Goal: Task Accomplishment & Management: Use online tool/utility

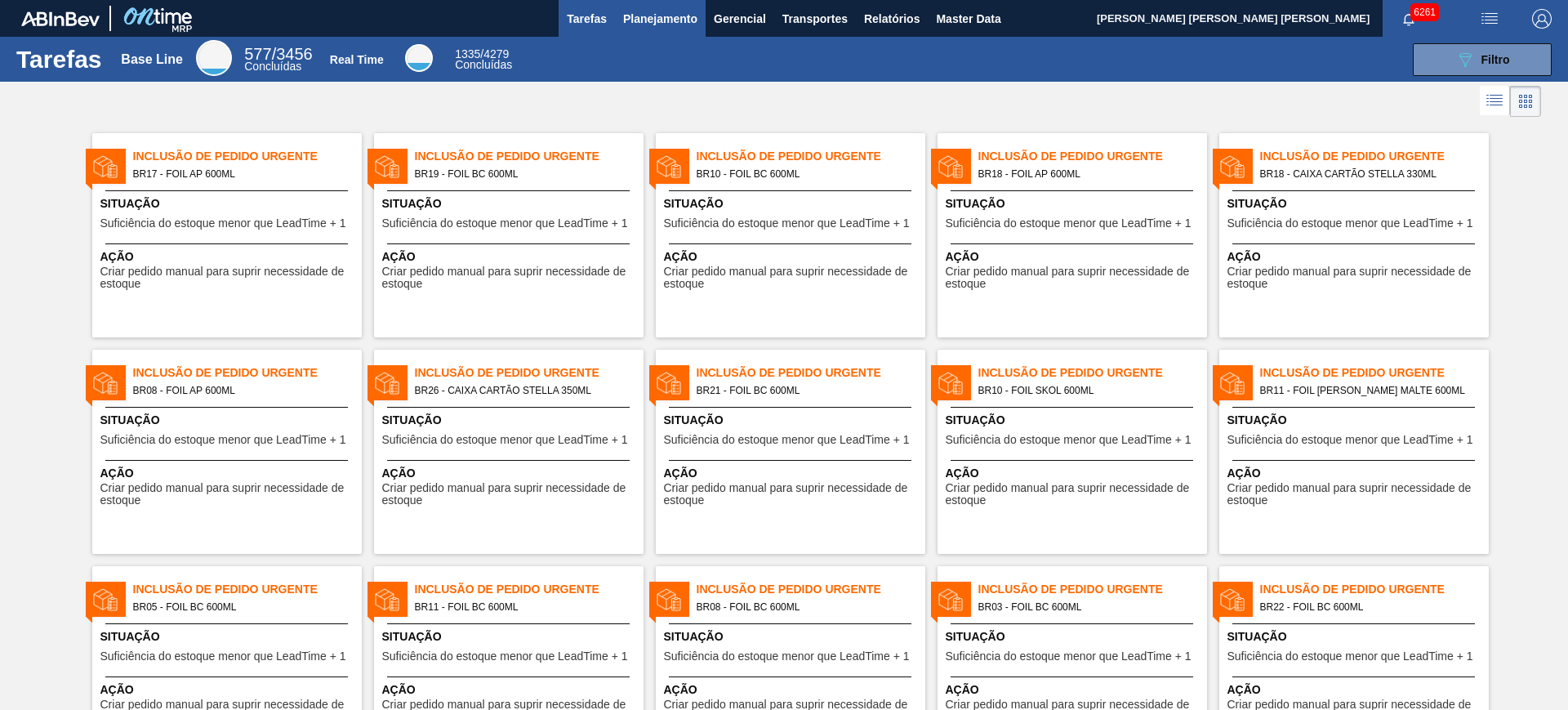
click at [646, 21] on span "Planejamento" at bounding box center [660, 19] width 74 height 20
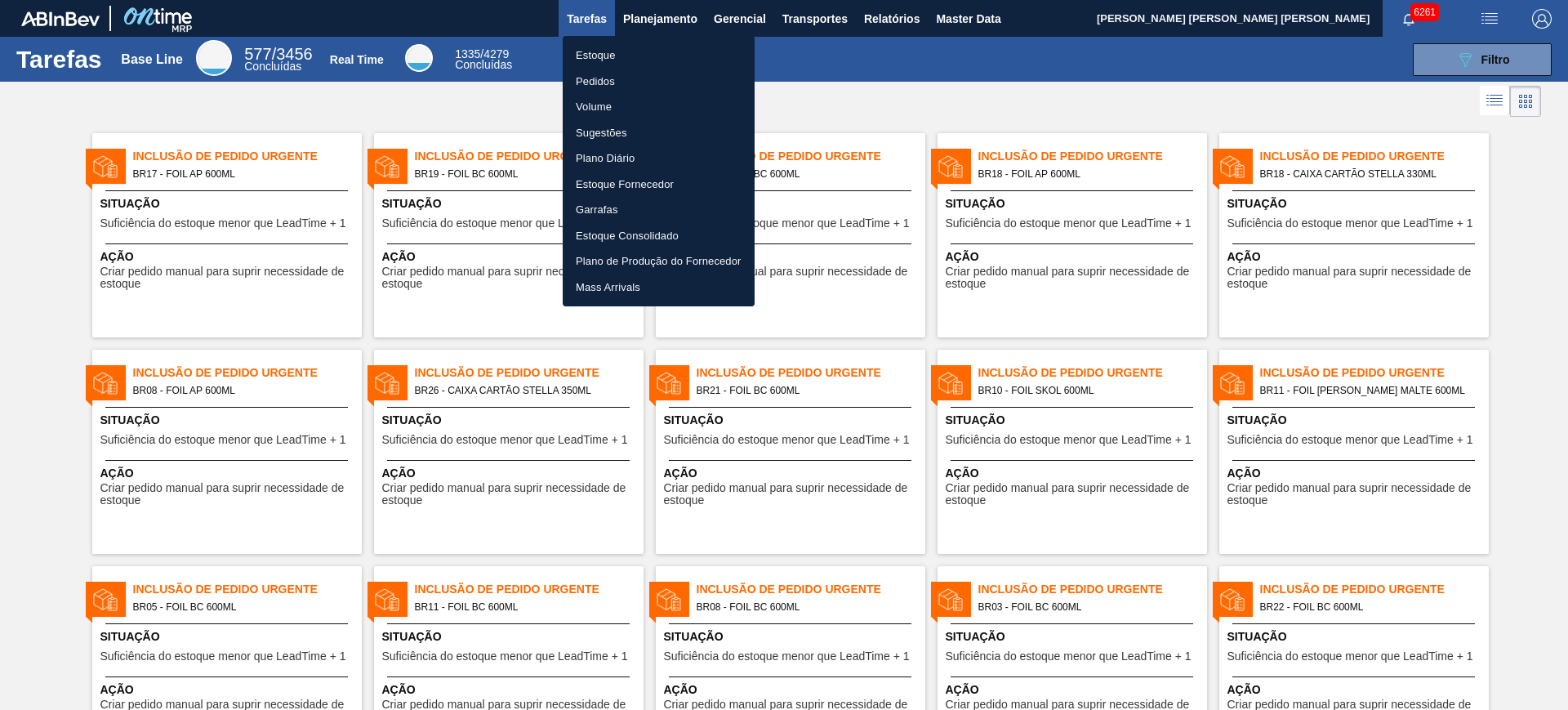
click at [586, 57] on li "Estoque" at bounding box center [658, 55] width 192 height 26
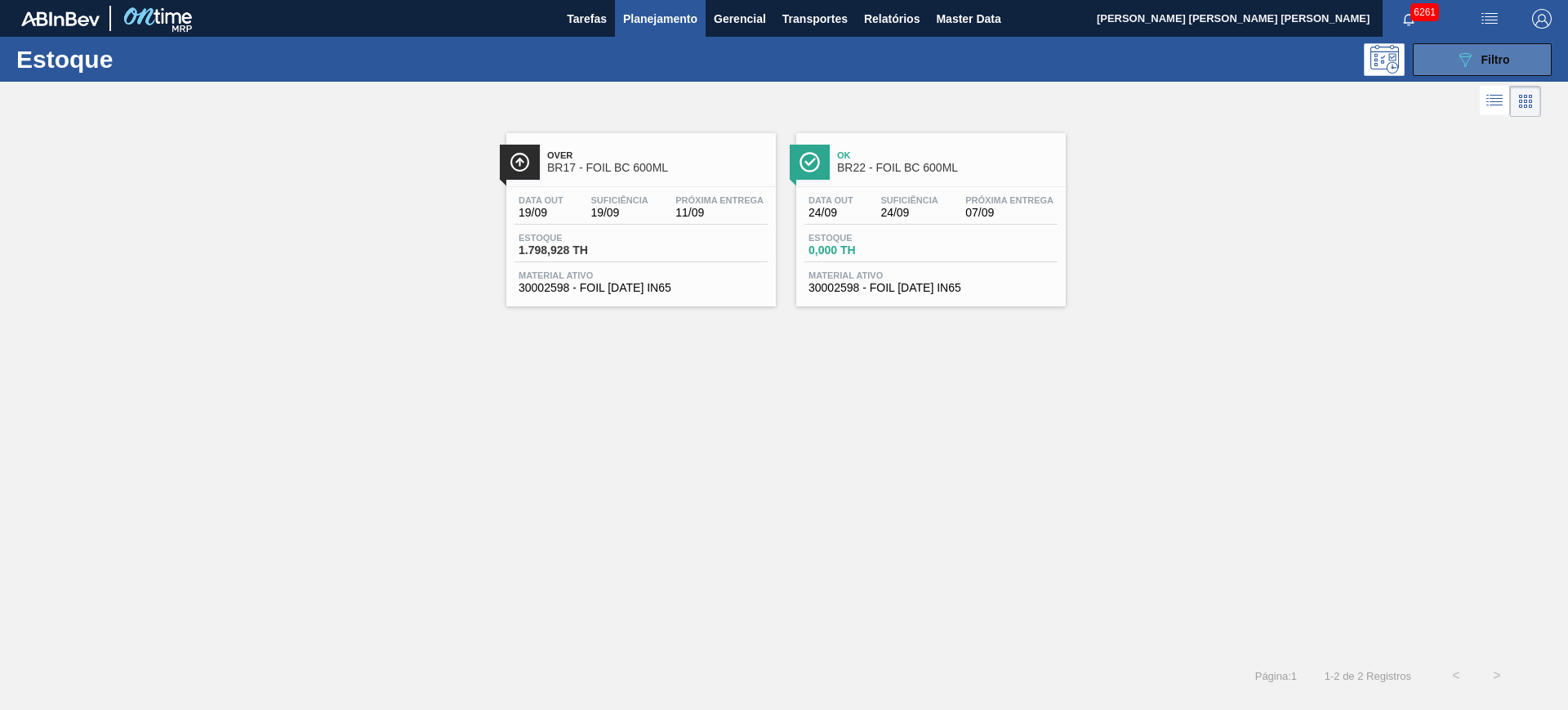
click at [1491, 54] on span "Filtro" at bounding box center [1496, 60] width 28 height 13
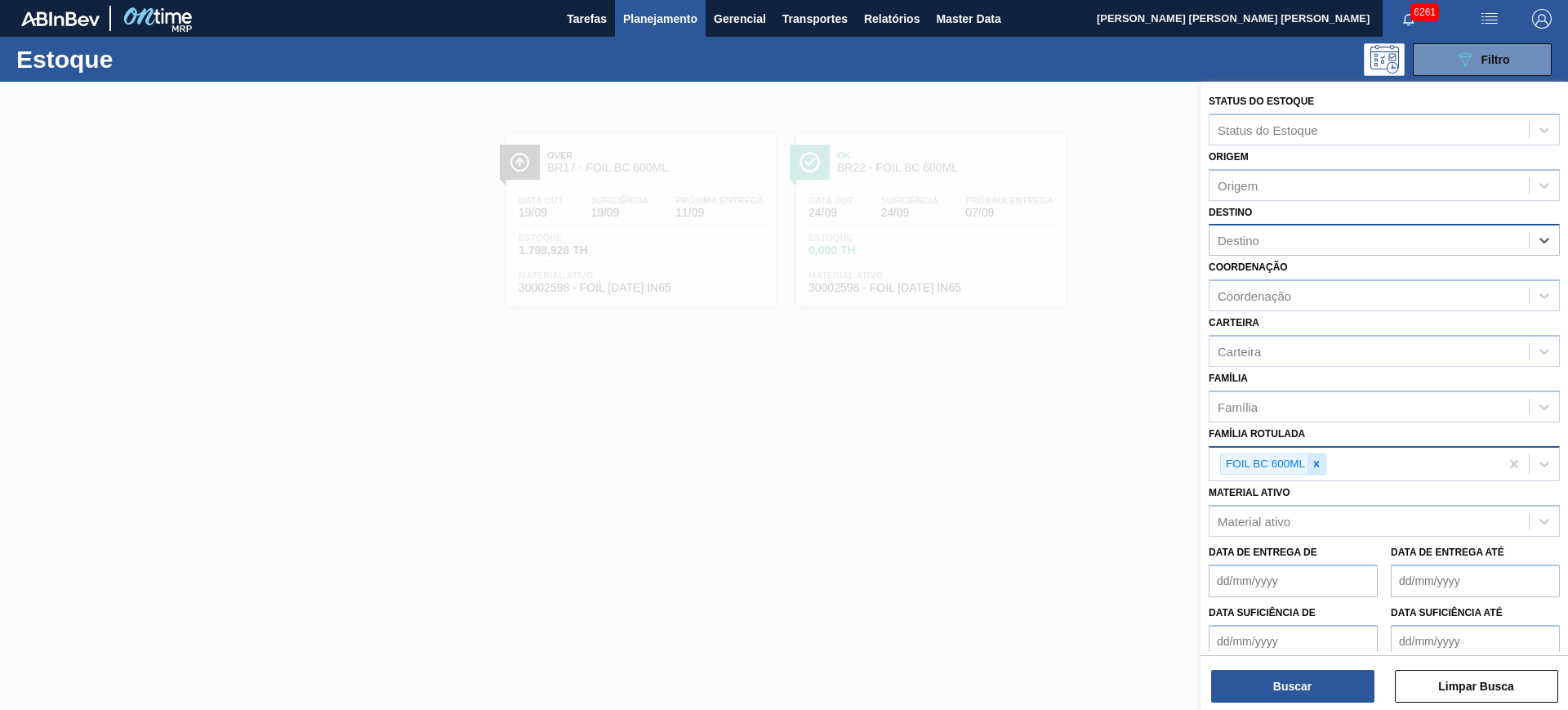
click at [1319, 467] on icon at bounding box center [1316, 464] width 12 height 12
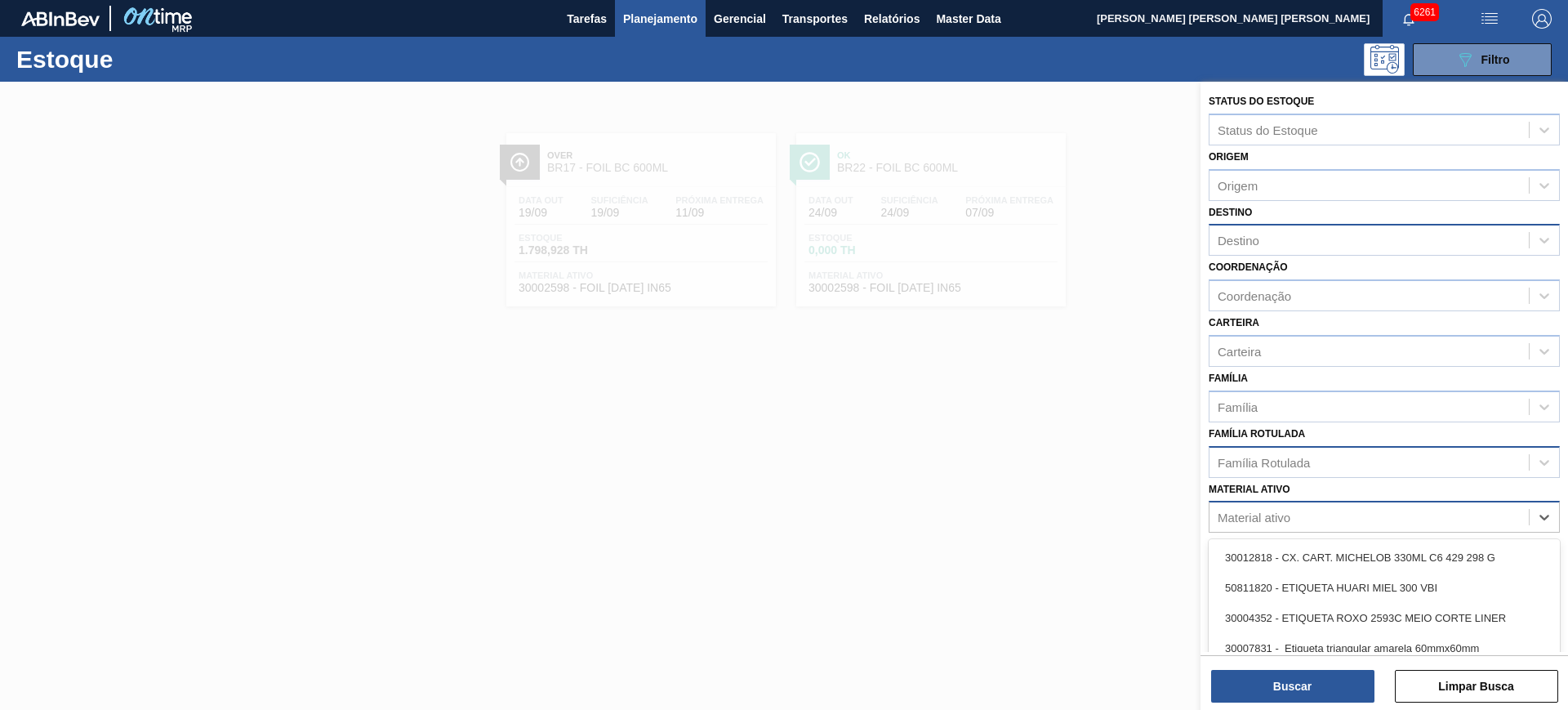
click at [1301, 509] on div "Material ativo" at bounding box center [1369, 518] width 319 height 23
type ativo "xarope a"
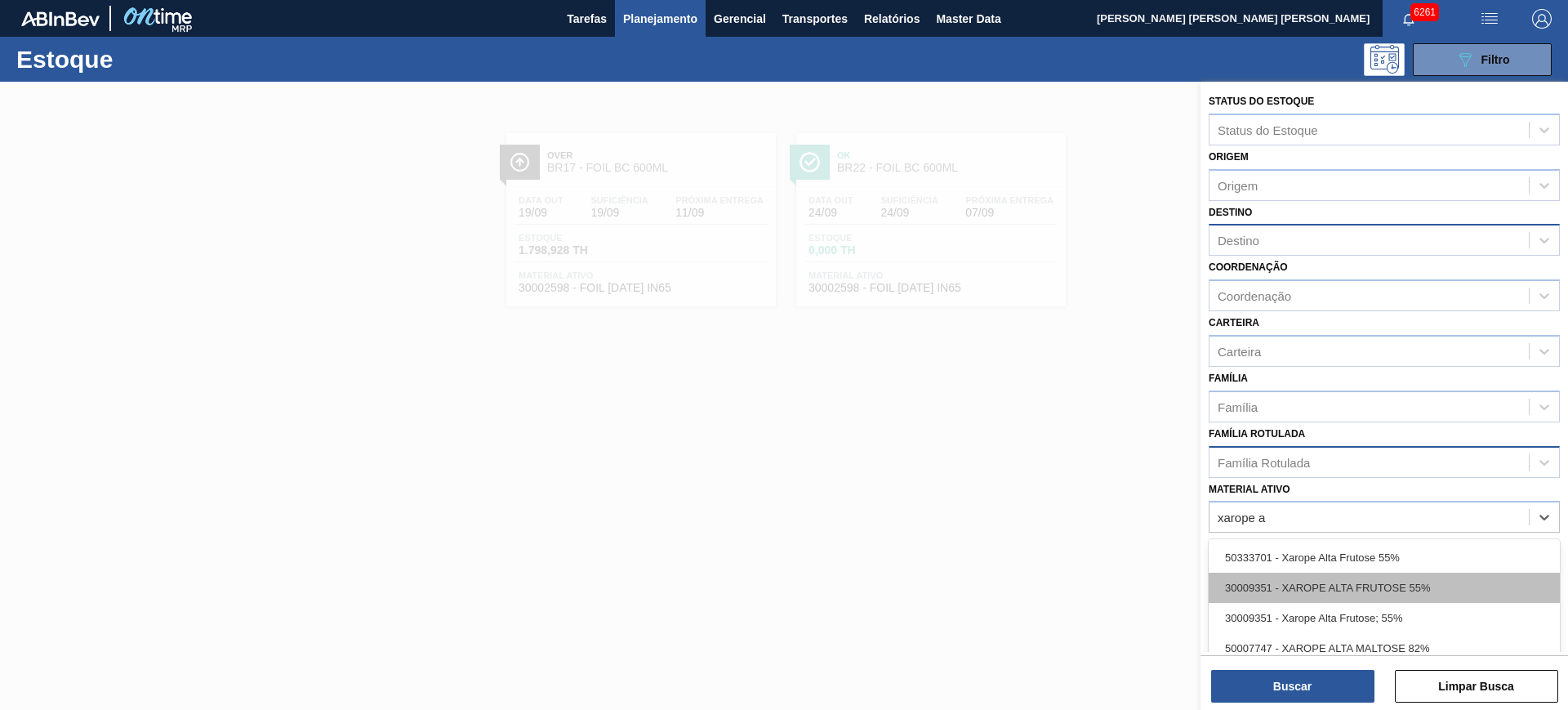
scroll to position [84, 0]
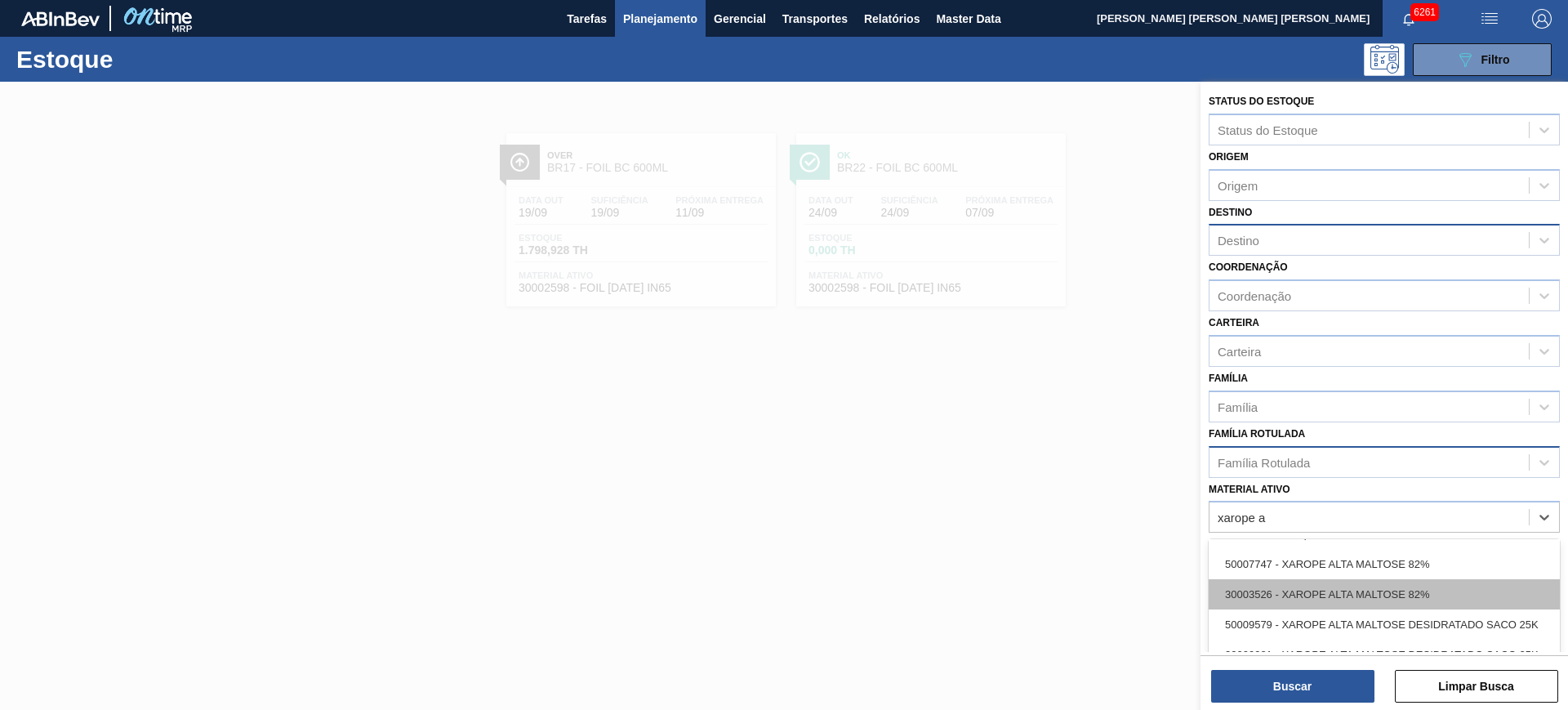
click at [1455, 587] on div "30003526 - XAROPE ALTA MALTOSE 82%" at bounding box center [1384, 594] width 351 height 30
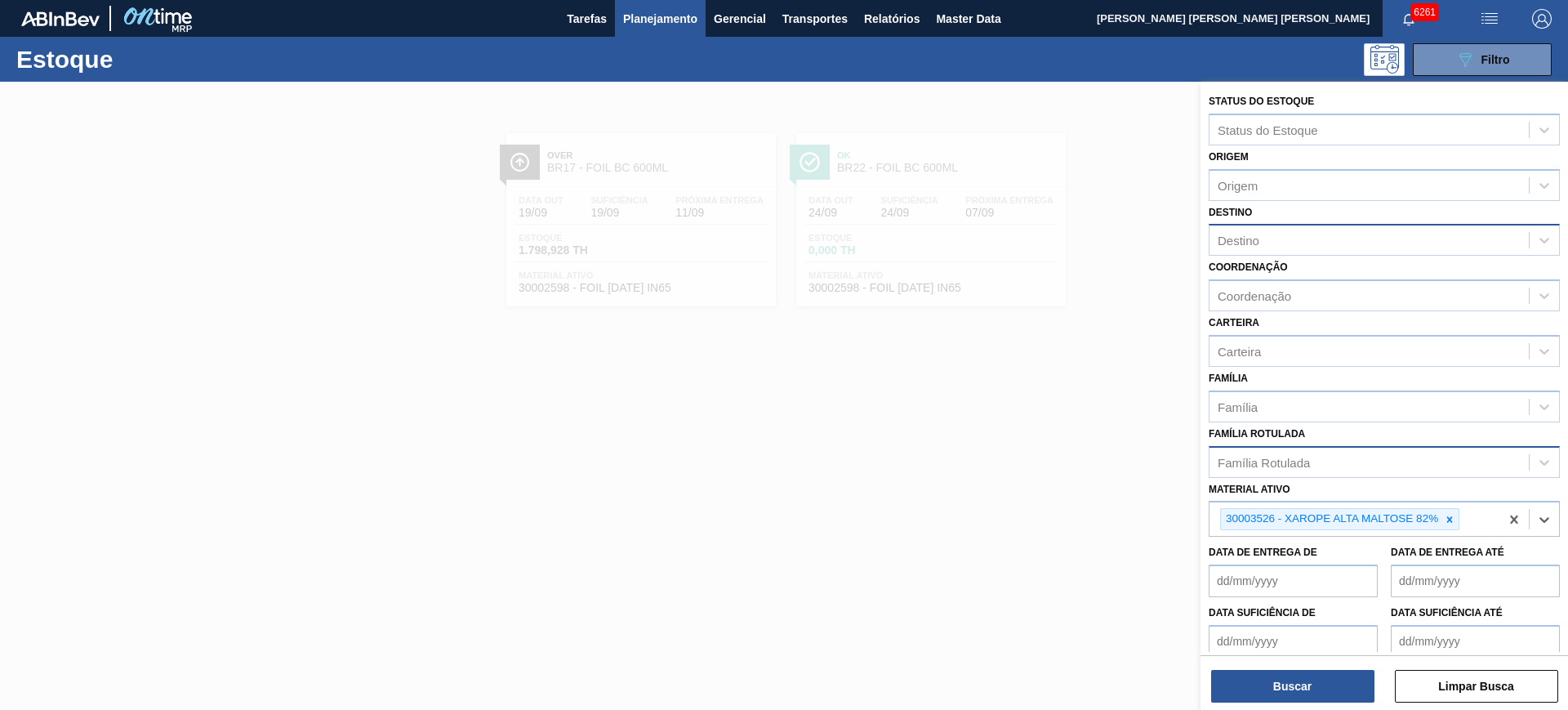
click at [1294, 249] on div "Destino" at bounding box center [1369, 241] width 319 height 23
type input "macac"
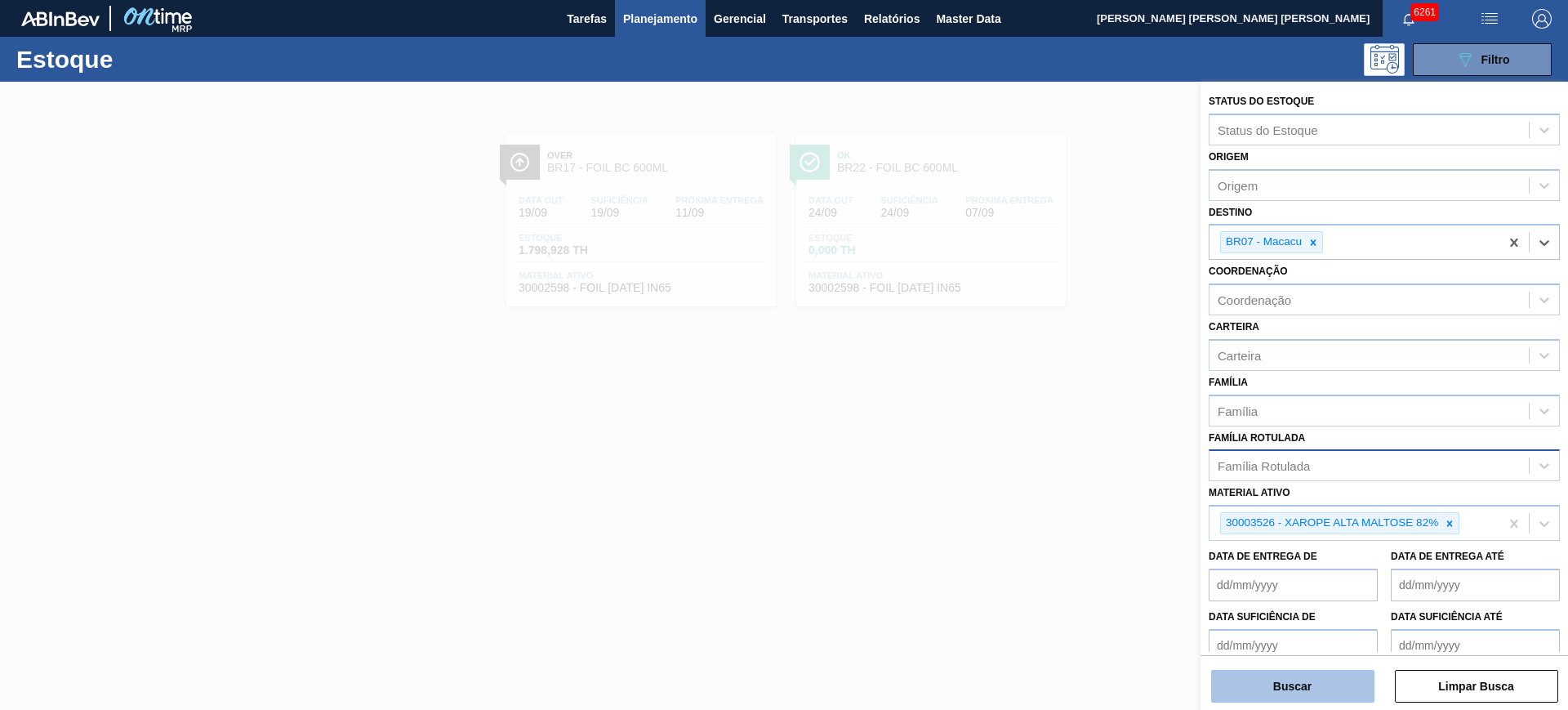
click at [1289, 681] on button "Buscar" at bounding box center [1293, 686] width 163 height 32
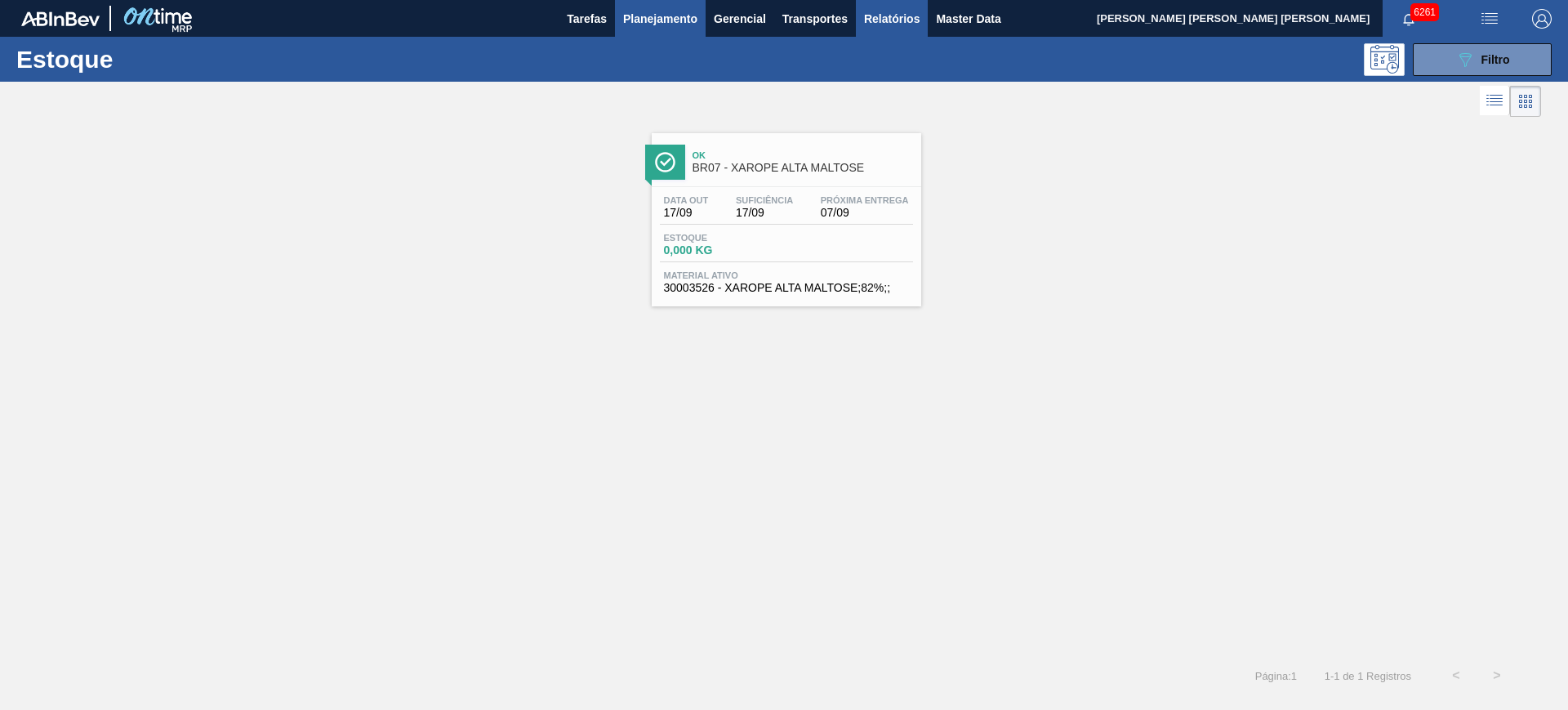
click at [906, 16] on span "Relatórios" at bounding box center [892, 19] width 56 height 20
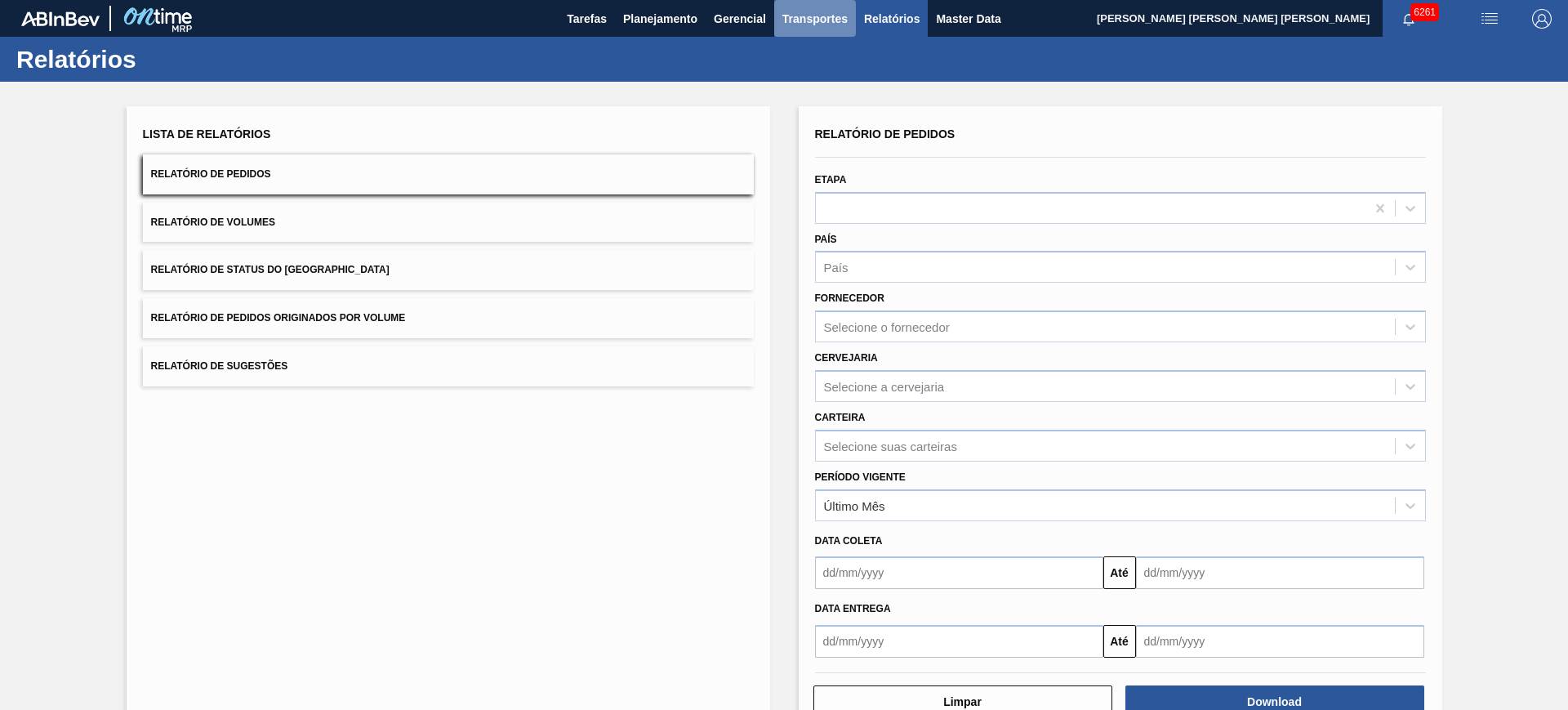
click at [816, 18] on span "Transportes" at bounding box center [814, 19] width 66 height 20
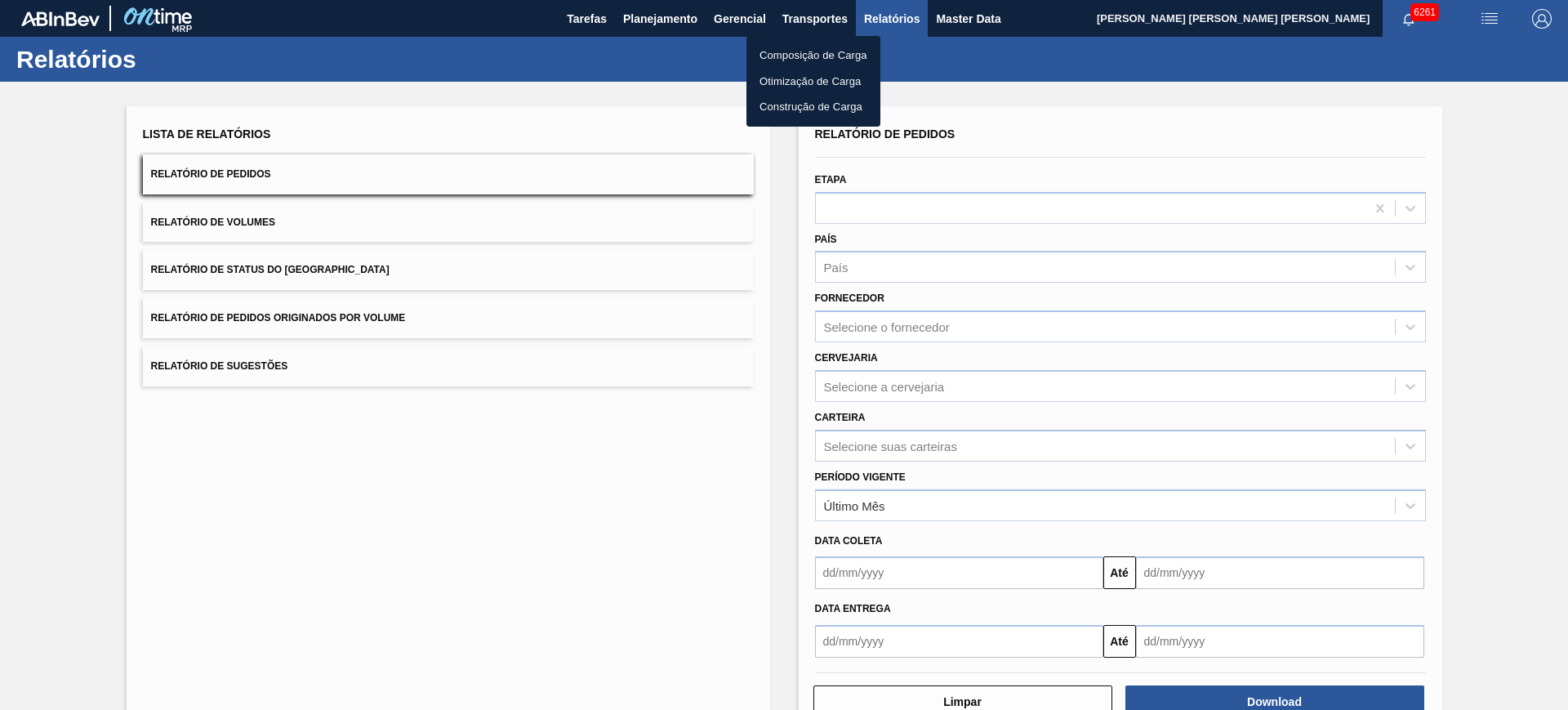
click at [793, 80] on li "Otimização de Carga" at bounding box center [813, 81] width 134 height 26
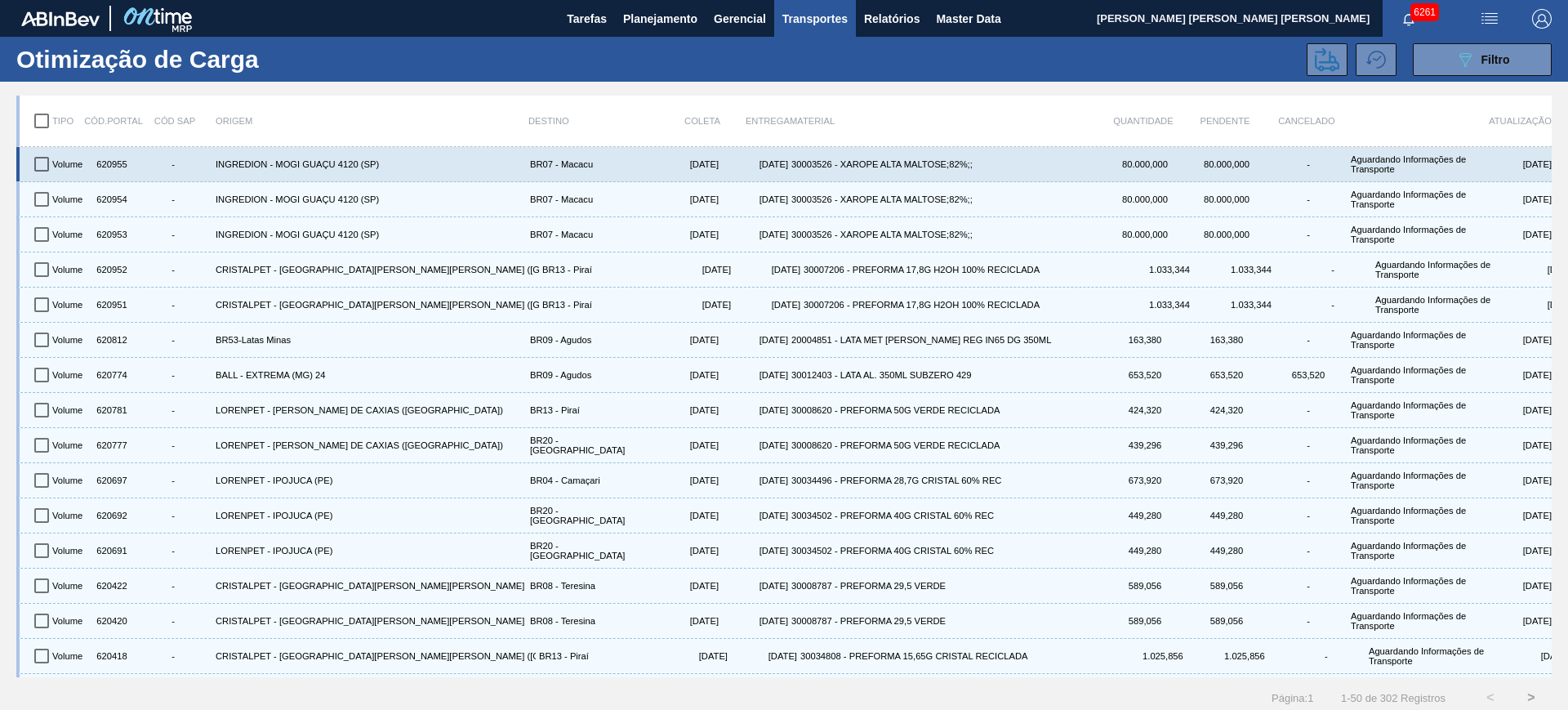
click at [39, 171] on input "checkbox" at bounding box center [41, 164] width 34 height 34
checkbox input "true"
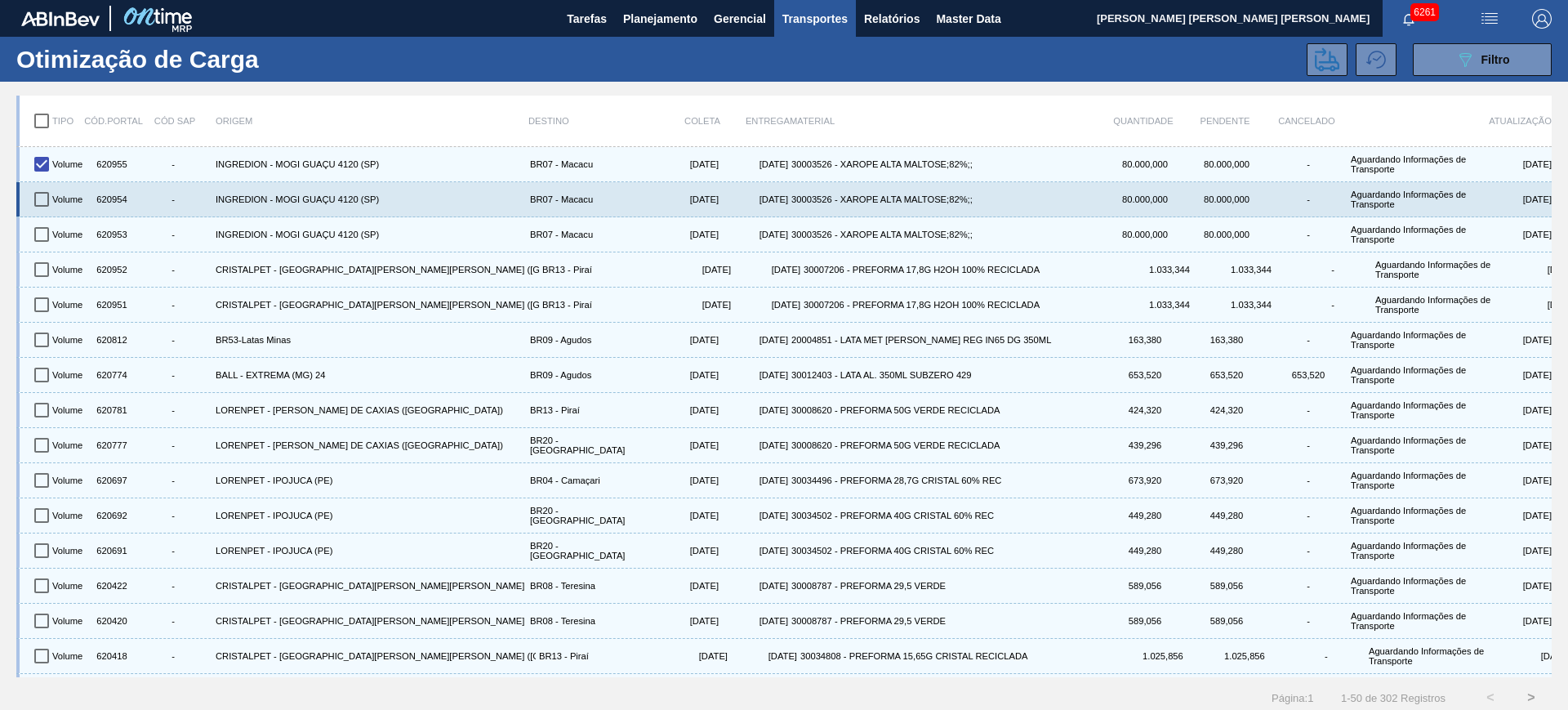
click at [53, 195] on input "checkbox" at bounding box center [41, 199] width 34 height 34
checkbox input "true"
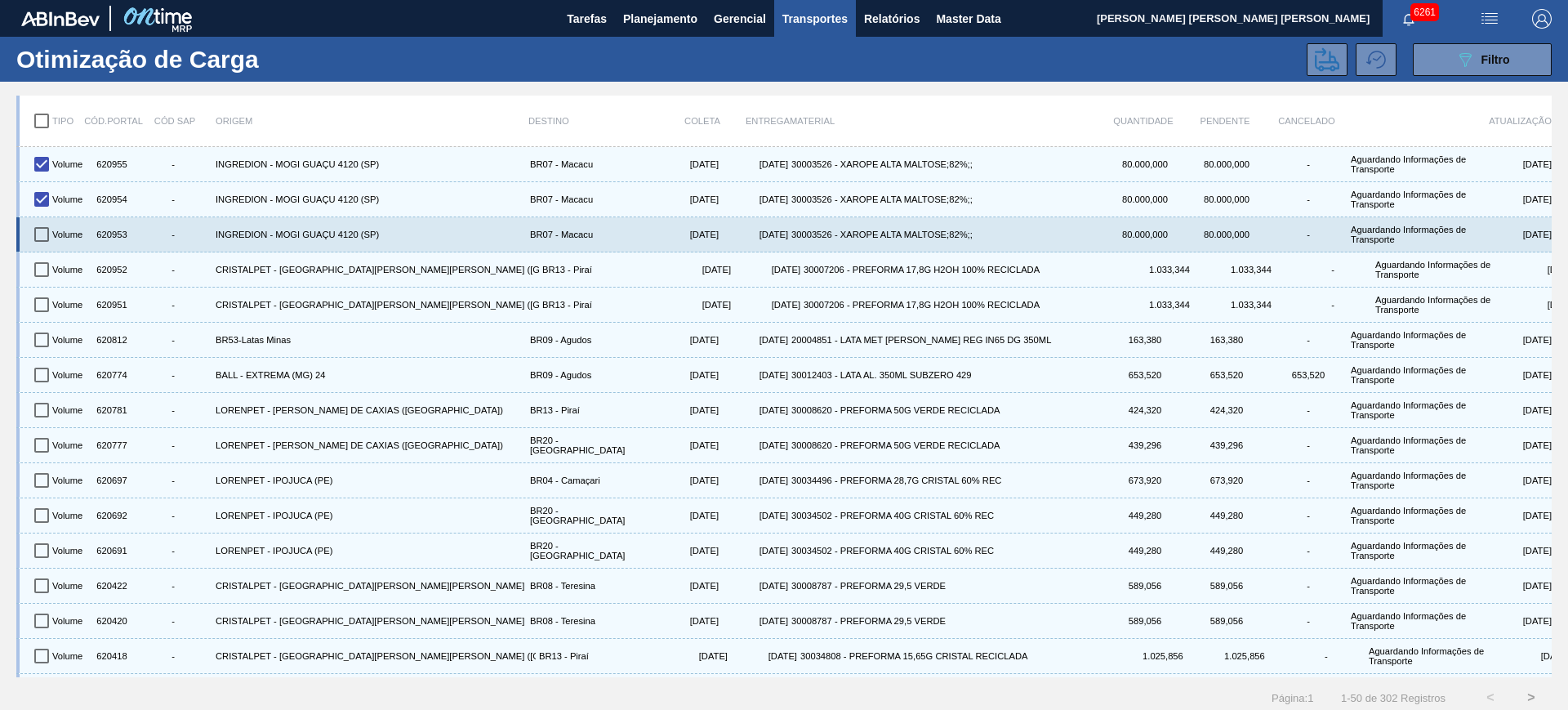
click at [42, 229] on input "checkbox" at bounding box center [41, 234] width 34 height 34
checkbox input "true"
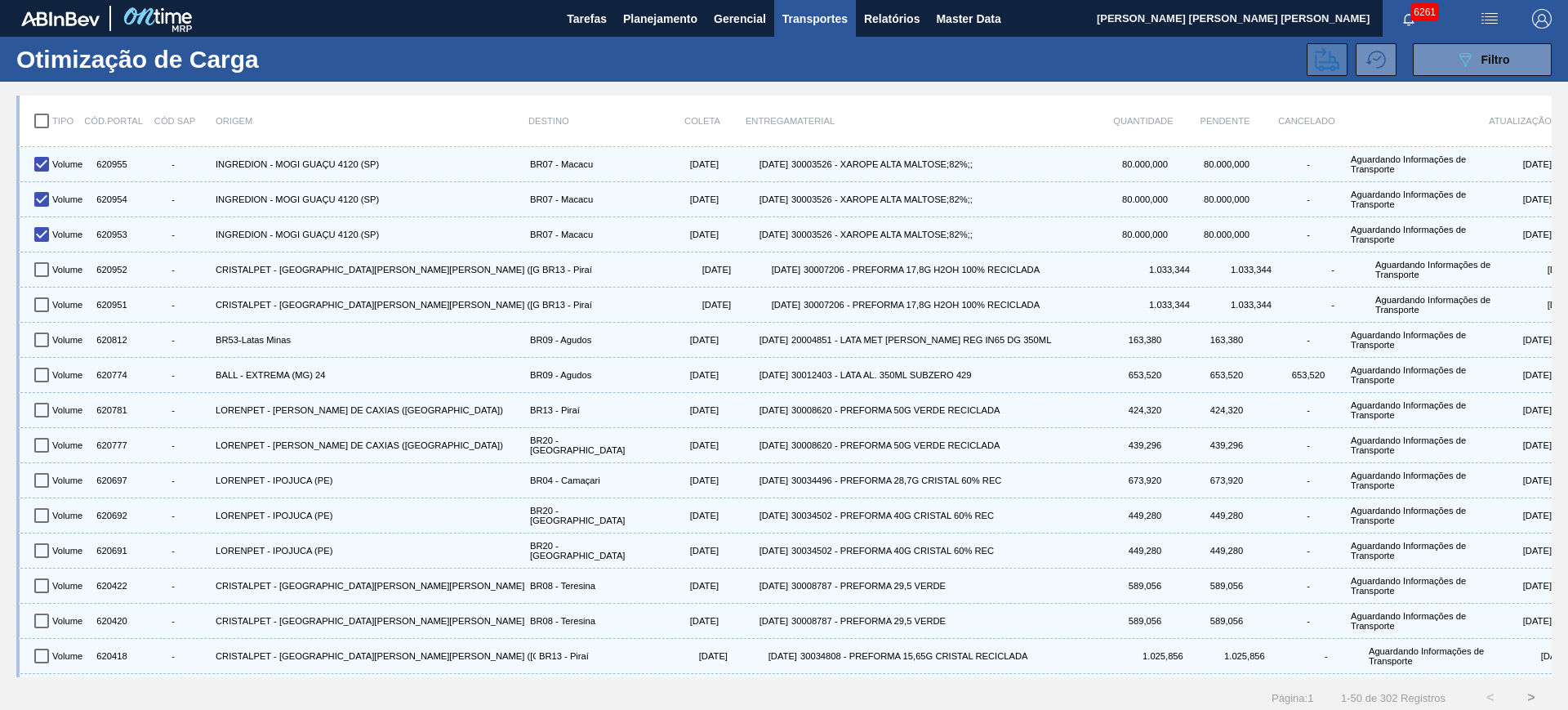
click at [1317, 45] on button at bounding box center [1327, 59] width 41 height 32
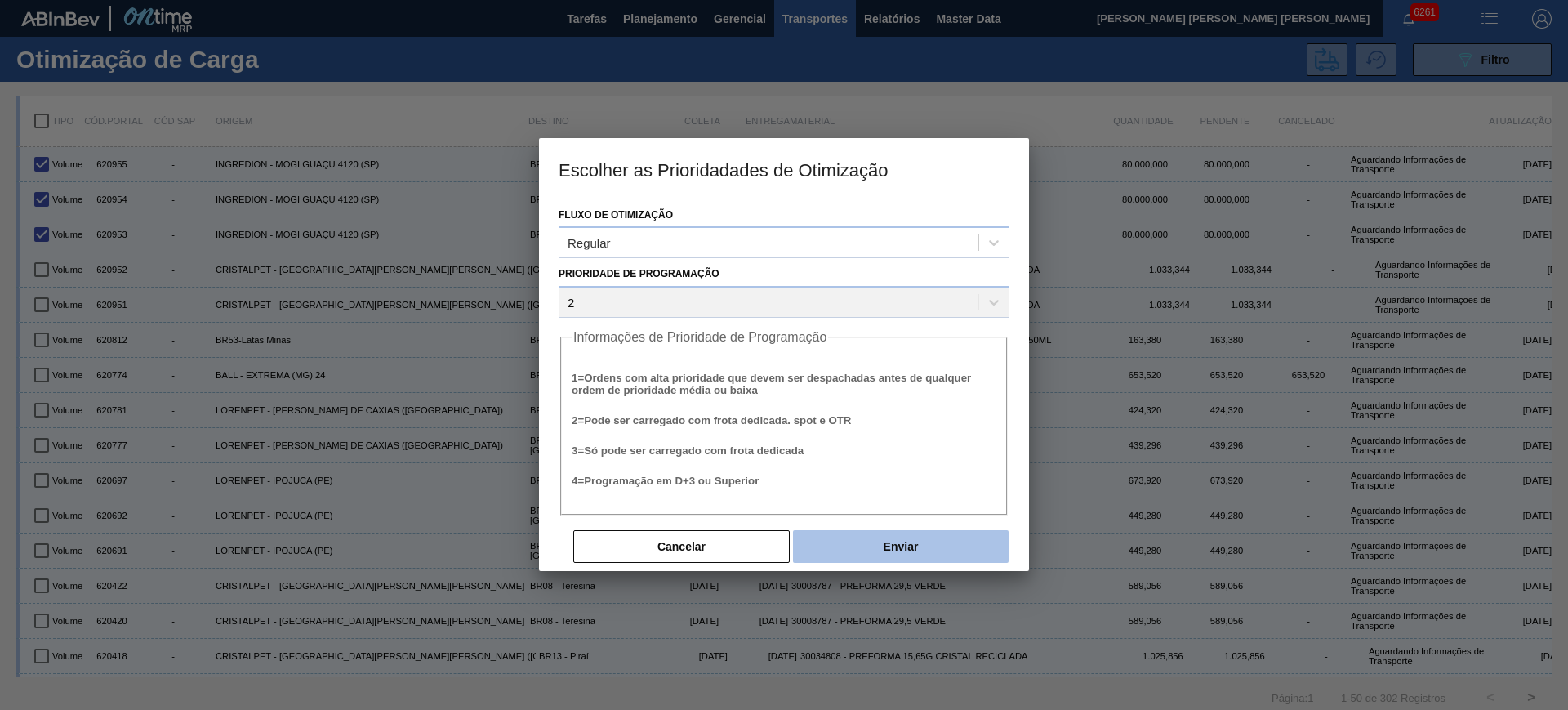
click at [919, 532] on button "Enviar" at bounding box center [900, 546] width 215 height 32
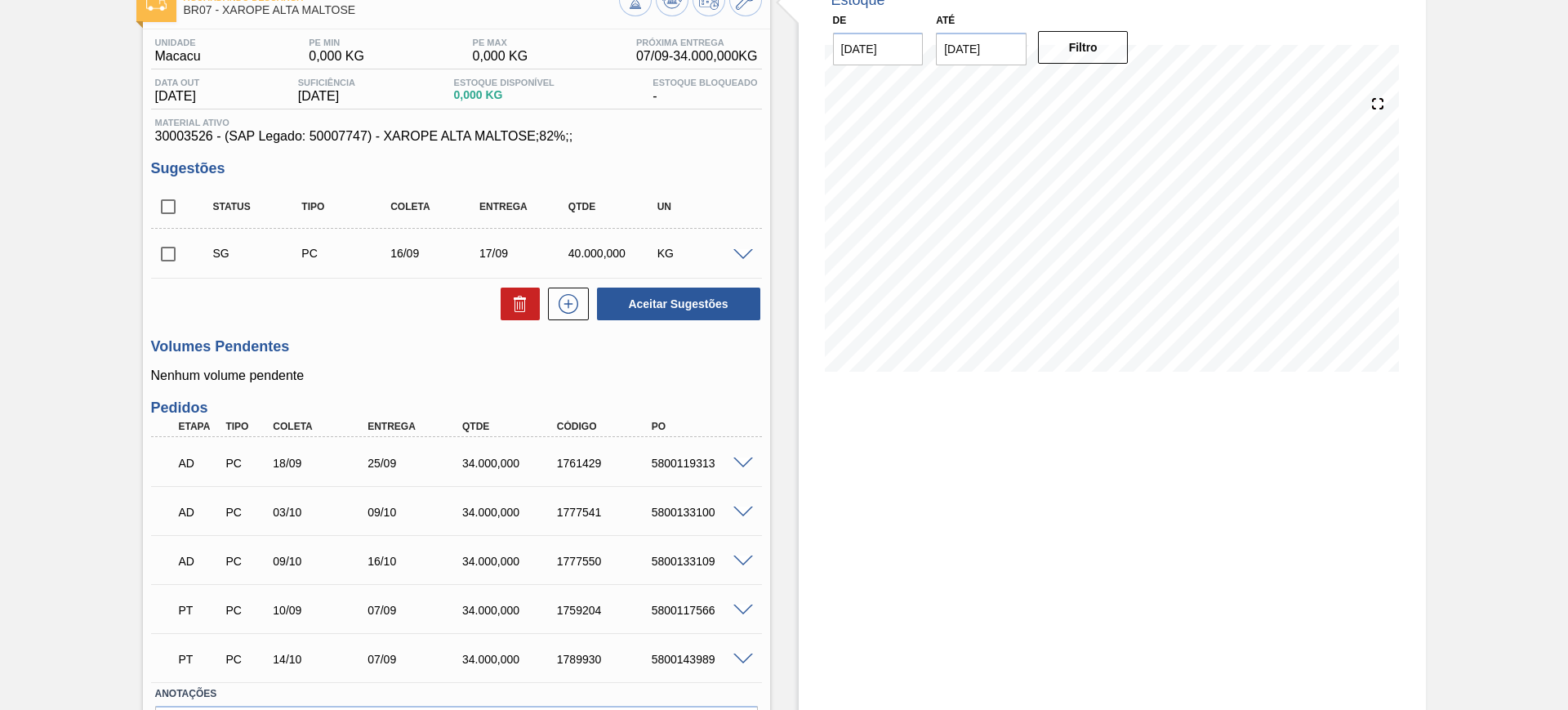
scroll to position [204, 0]
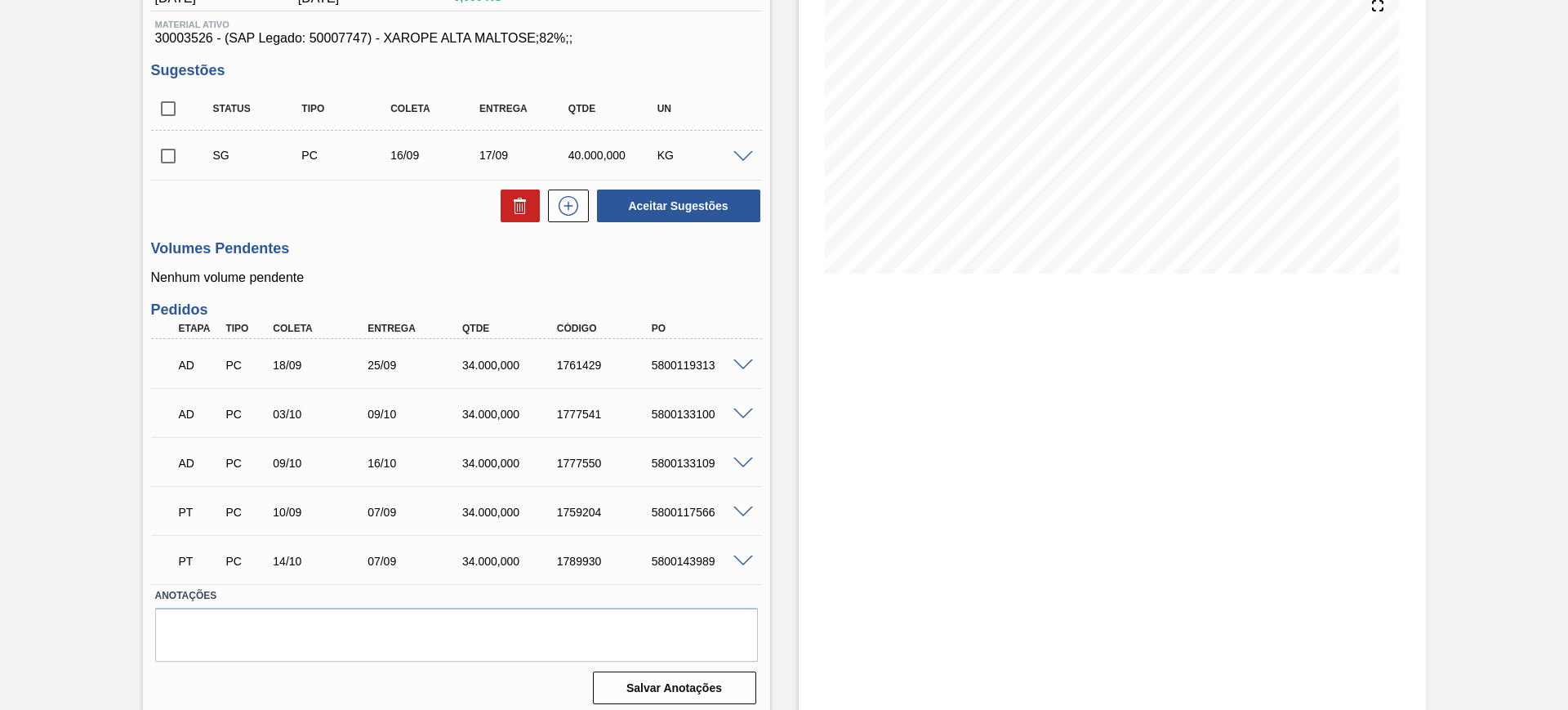
click at [741, 560] on span at bounding box center [743, 561] width 20 height 12
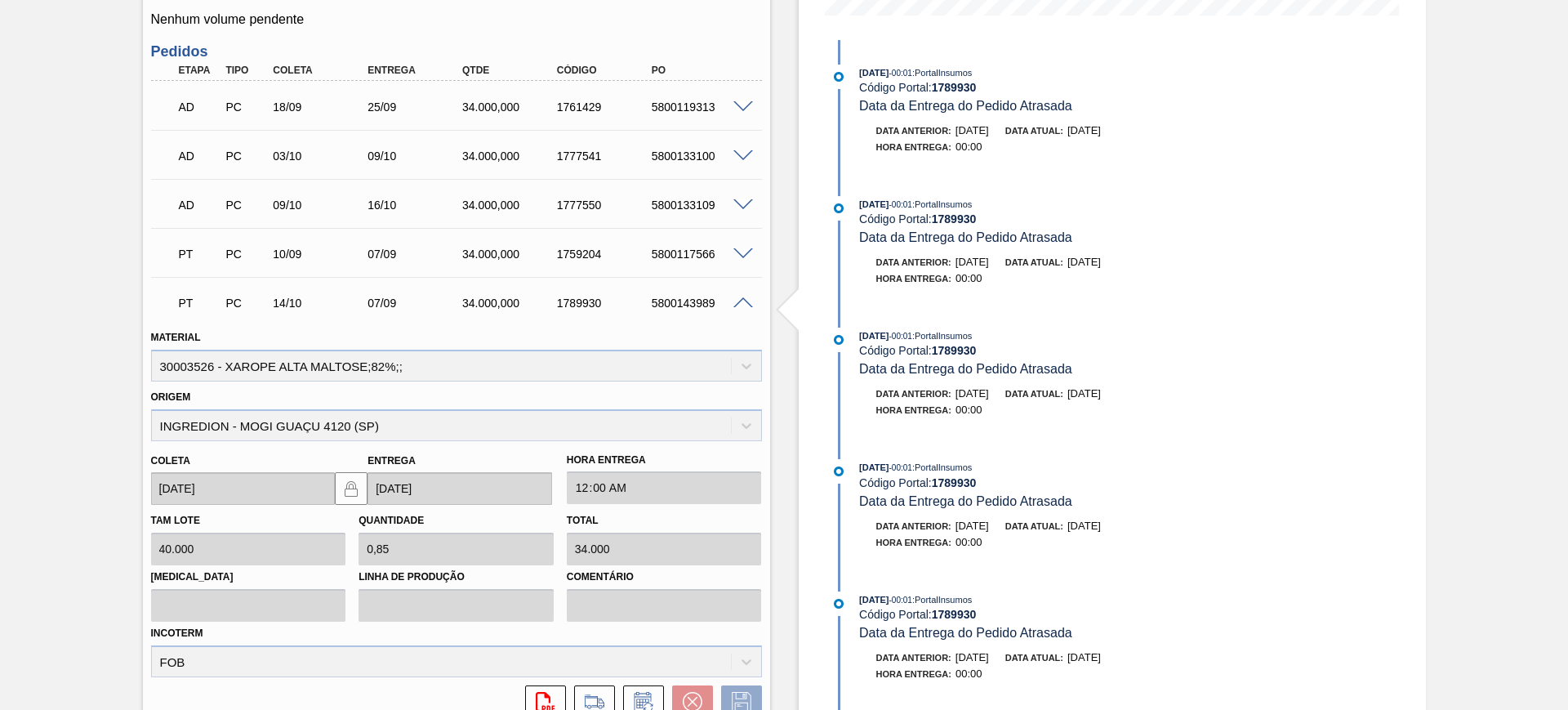
scroll to position [510, 0]
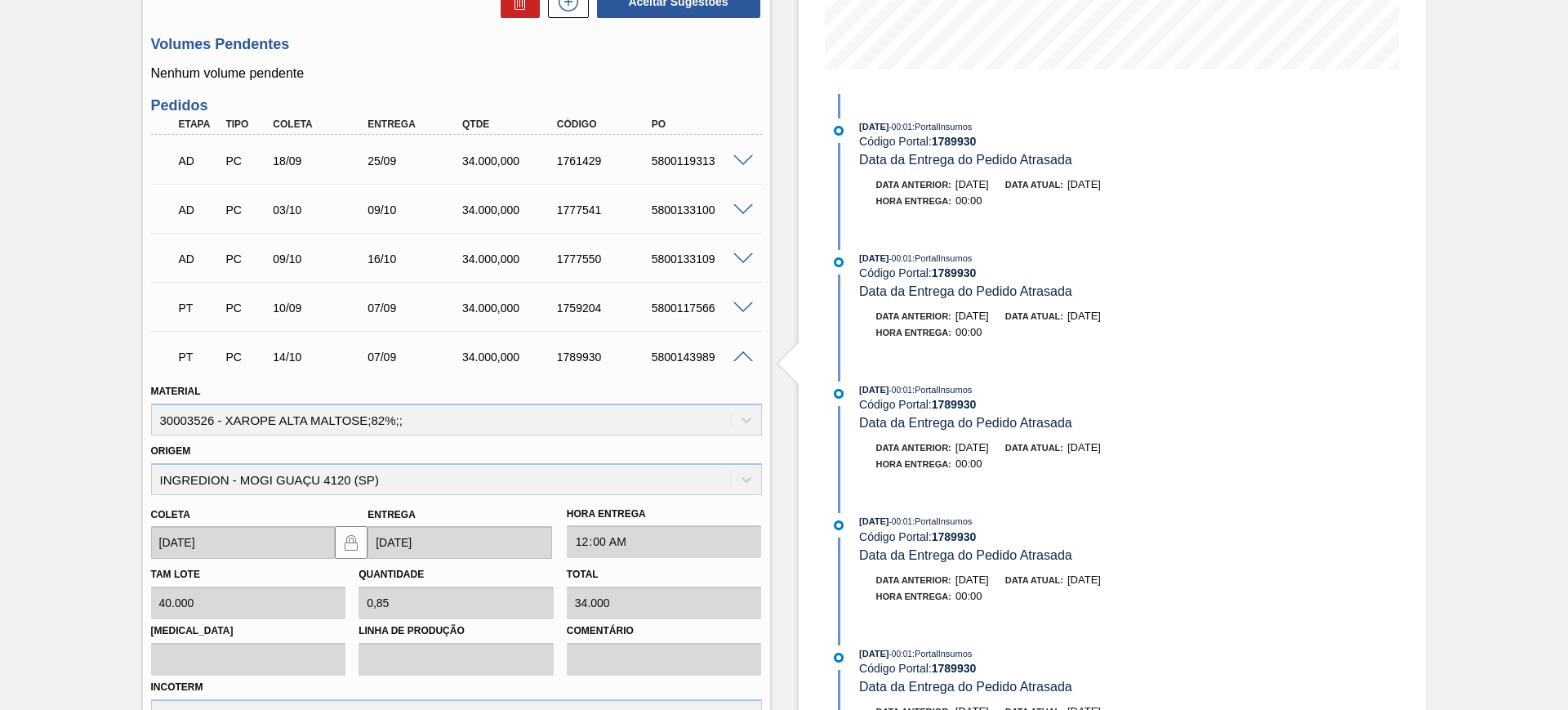
click at [746, 354] on span at bounding box center [743, 357] width 20 height 12
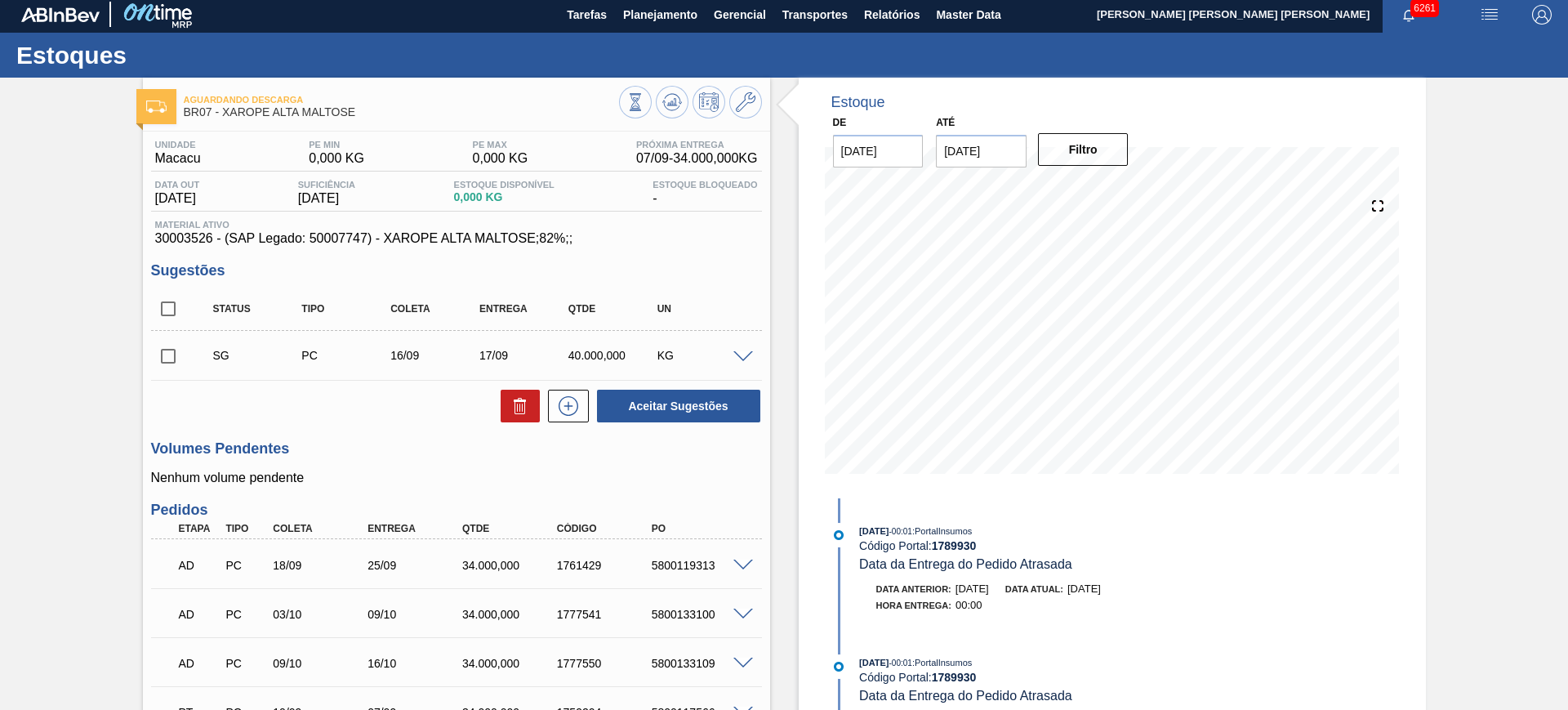
scroll to position [0, 0]
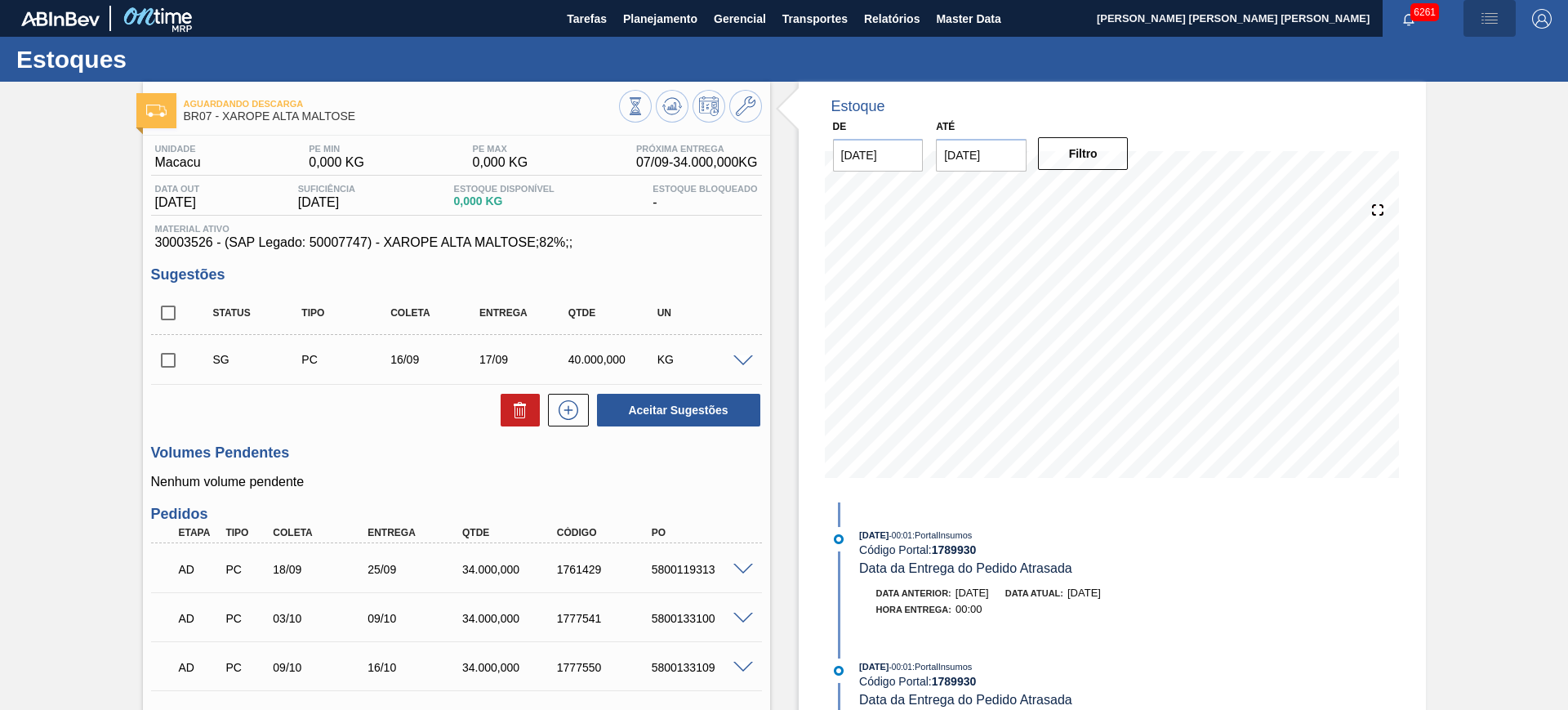
click at [1495, 15] on img "button" at bounding box center [1490, 19] width 20 height 20
click at [1457, 52] on li "Upload de Volumes" at bounding box center [1484, 57] width 141 height 29
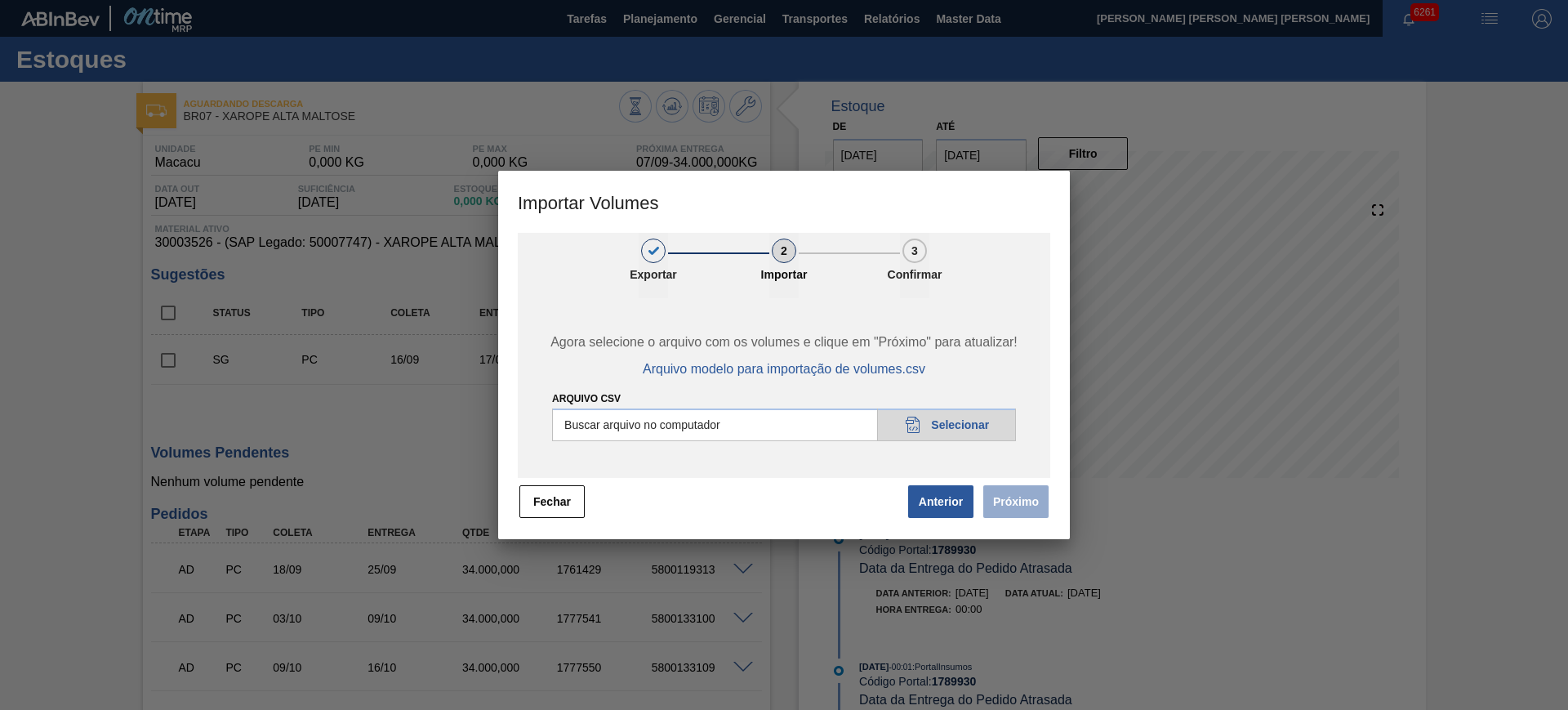
click at [749, 430] on input "Arquivo csv" at bounding box center [784, 425] width 464 height 32
type input "C:\fakepath\PedidoVolumeModeloImportacao (3).csv"
click at [1020, 504] on button "Próximo" at bounding box center [1016, 501] width 66 height 32
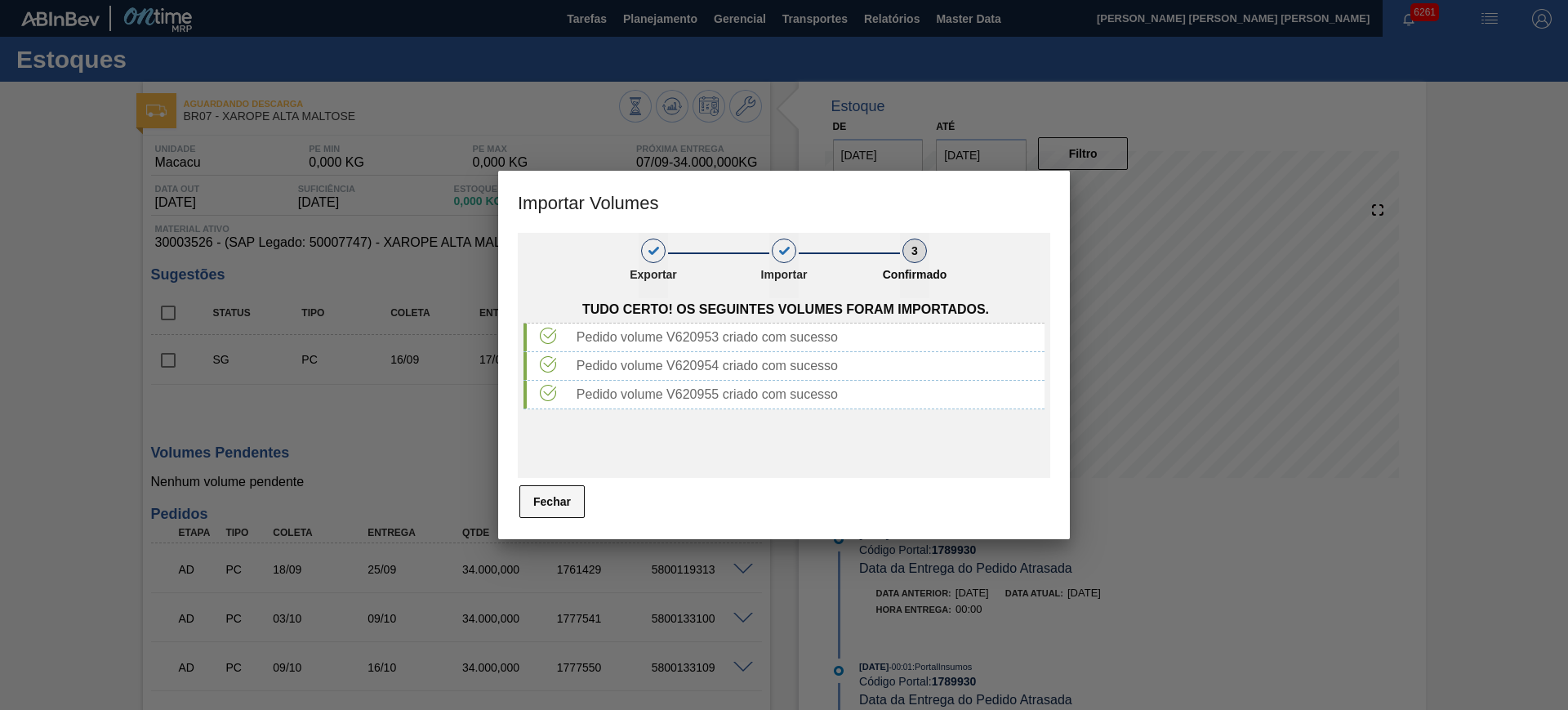
click at [559, 484] on div "Fechar" at bounding box center [784, 501] width 532 height 36
click at [563, 501] on button "Fechar" at bounding box center [552, 501] width 66 height 32
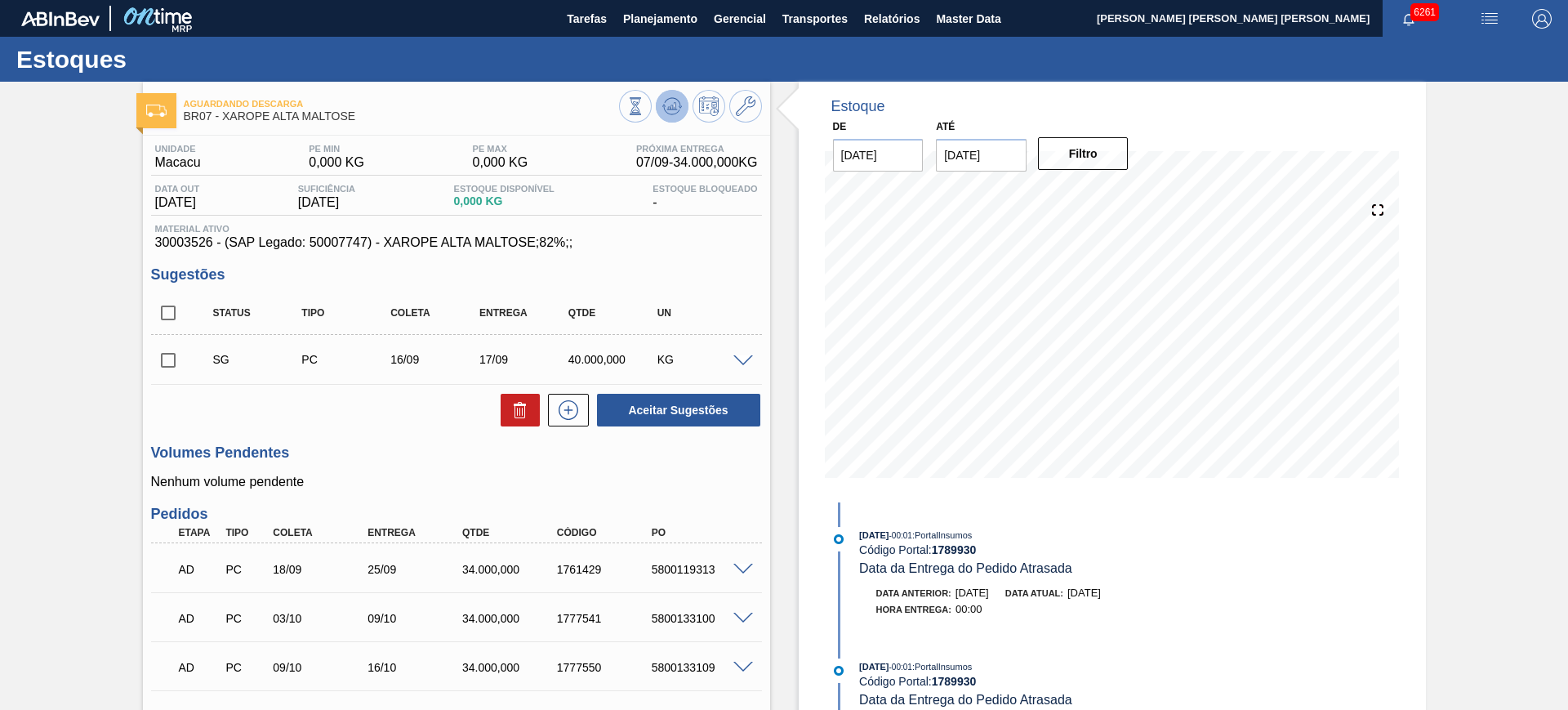
click at [666, 119] on button at bounding box center [671, 106] width 32 height 32
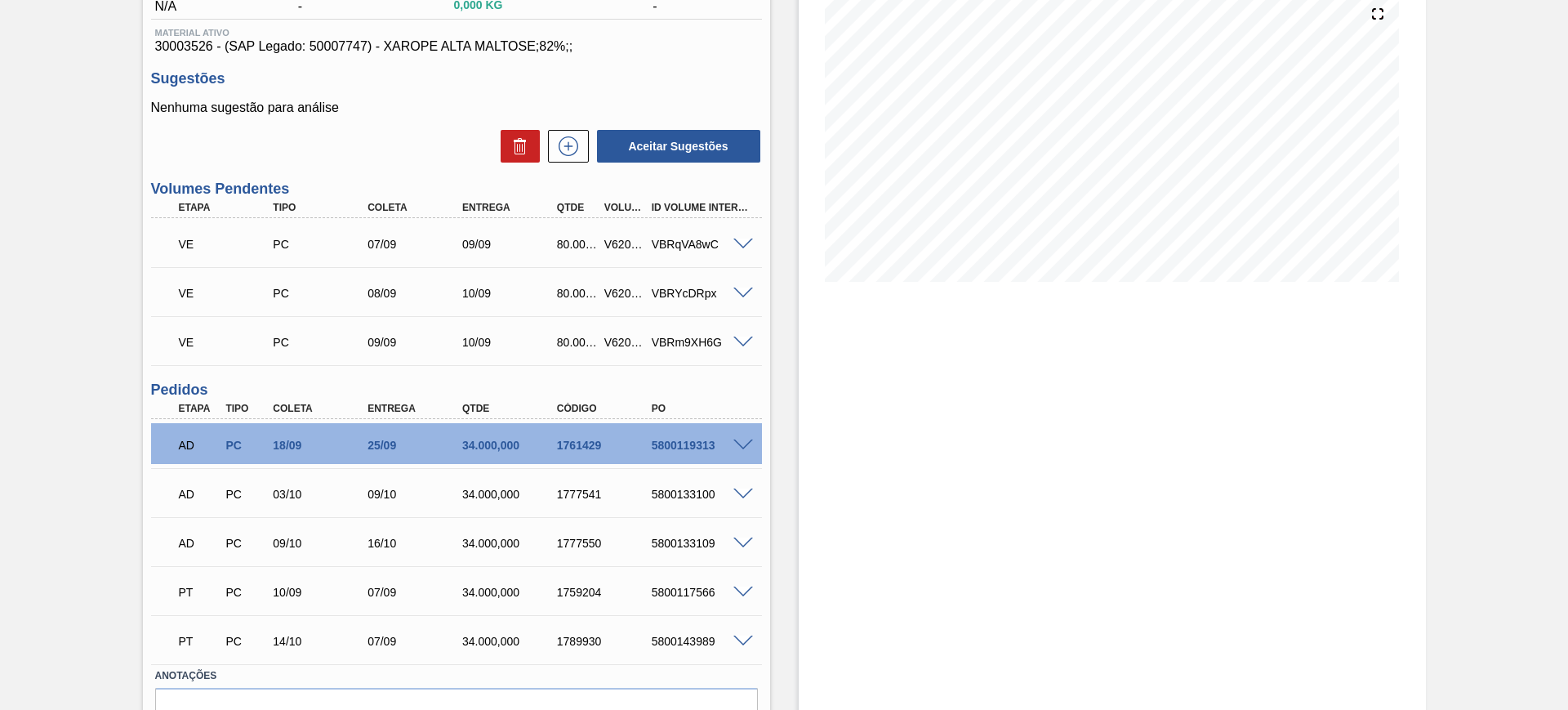
scroll to position [204, 0]
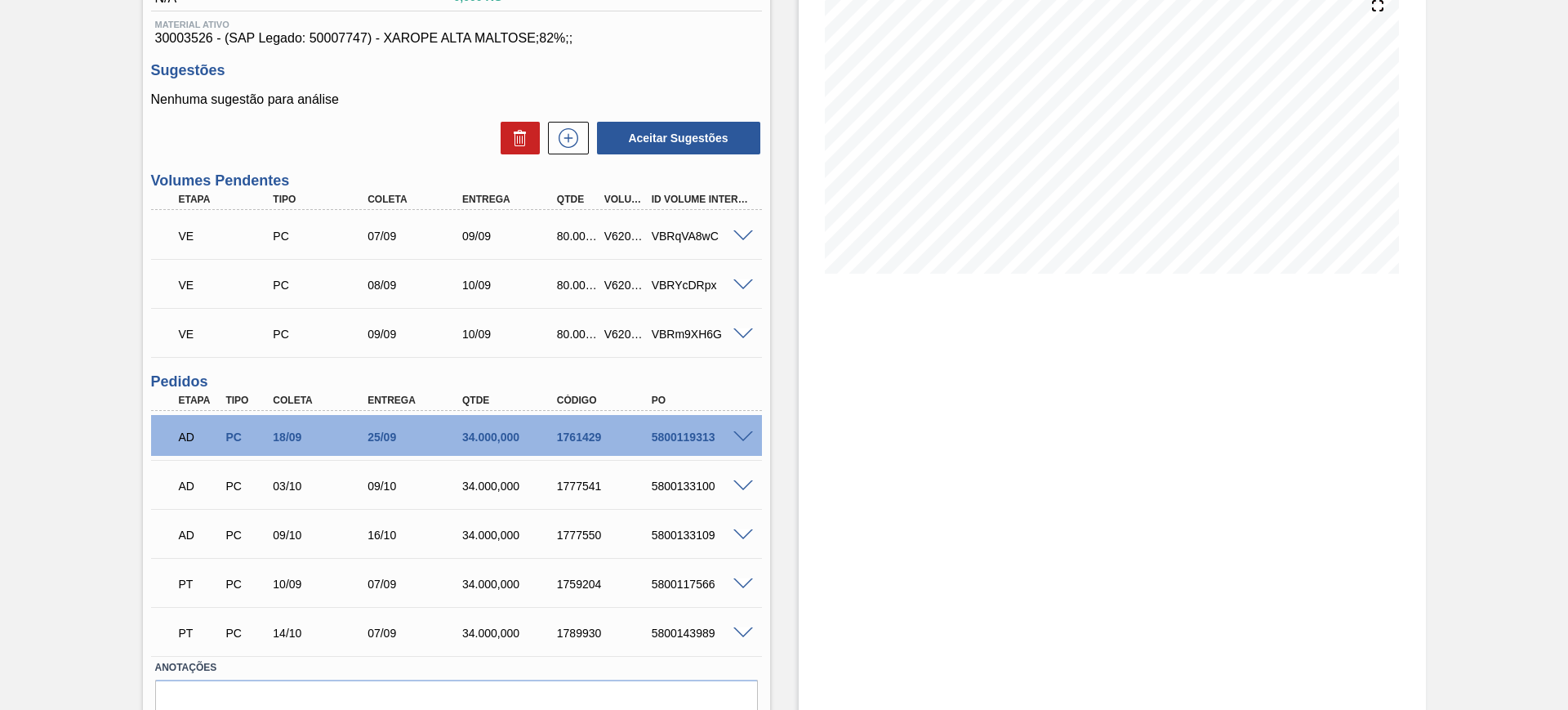
click at [616, 239] on div "V620953" at bounding box center [624, 236] width 49 height 13
copy div "V620953"
click at [619, 288] on div "V620954" at bounding box center [624, 285] width 49 height 13
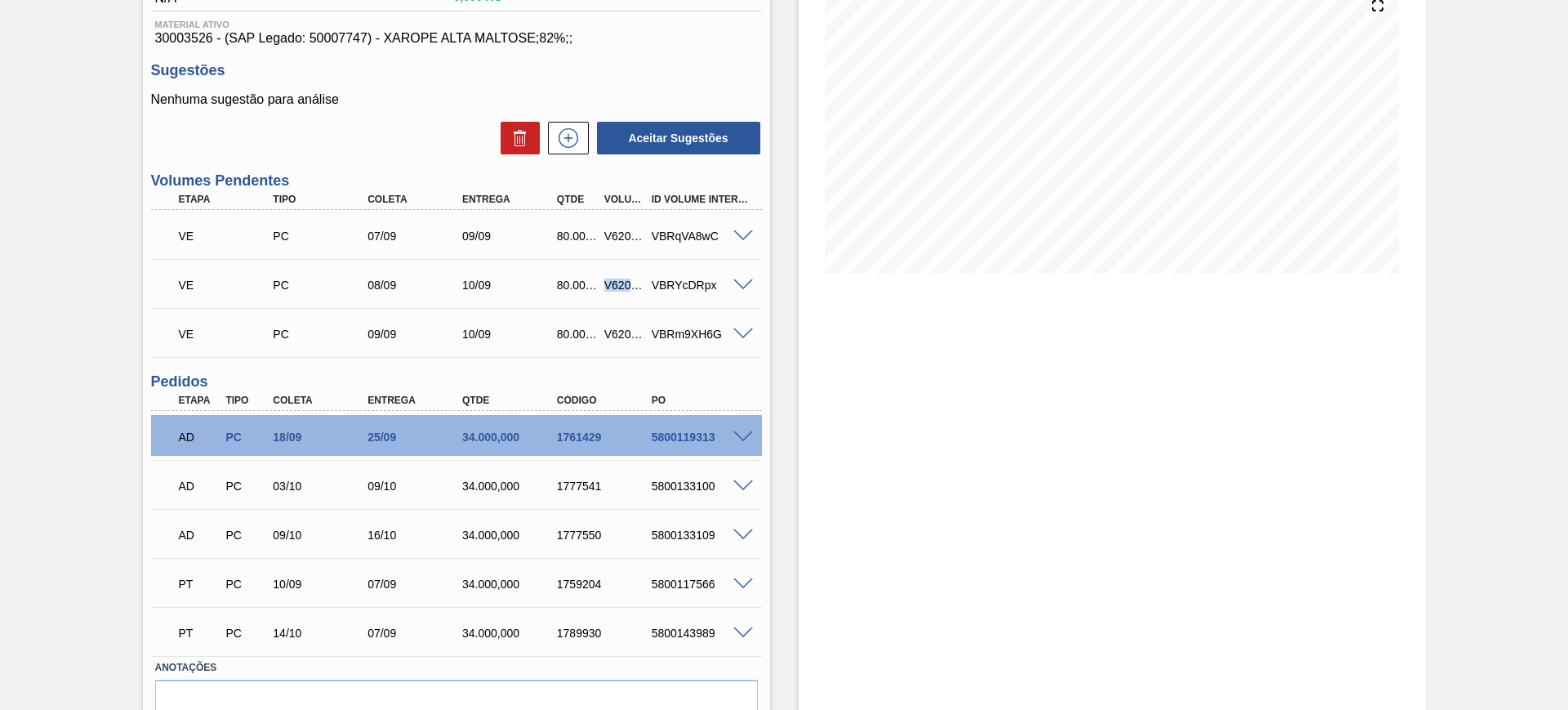
copy div "V620954"
click at [604, 333] on div "V620955" at bounding box center [624, 335] width 49 height 13
copy div "V620955"
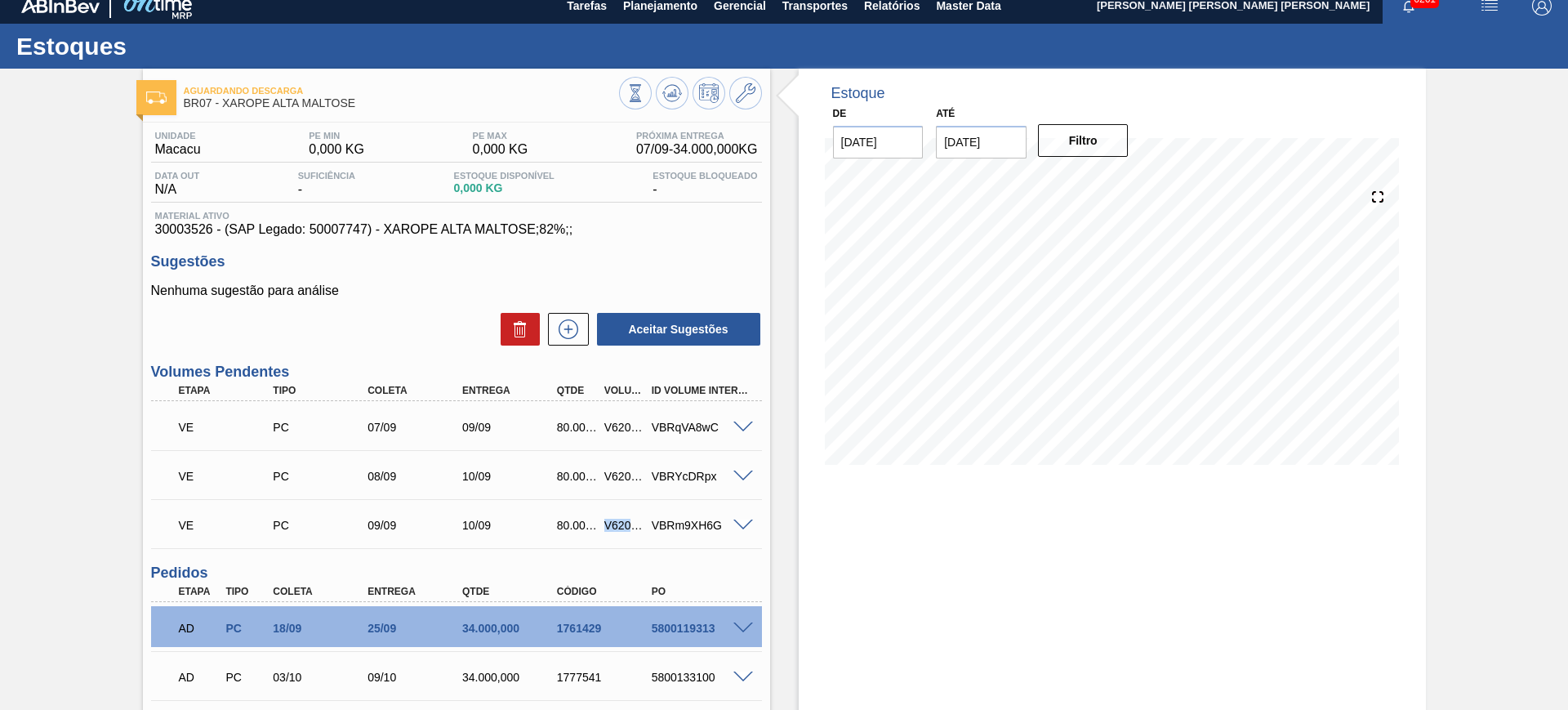
scroll to position [0, 0]
